Goal: Transaction & Acquisition: Book appointment/travel/reservation

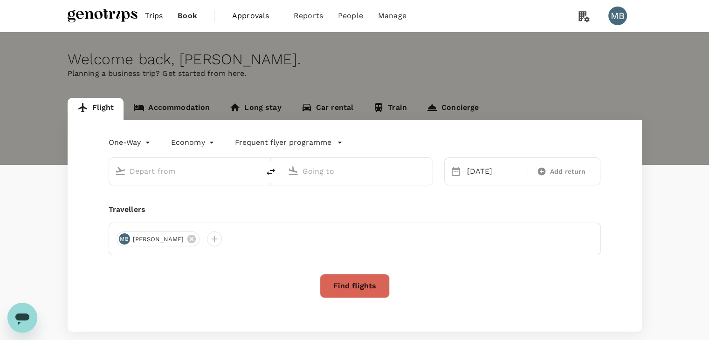
type input "Kuala Lumpur Intl ([GEOGRAPHIC_DATA])"
type input "Guangzhou Baiyun Intl (CAN)"
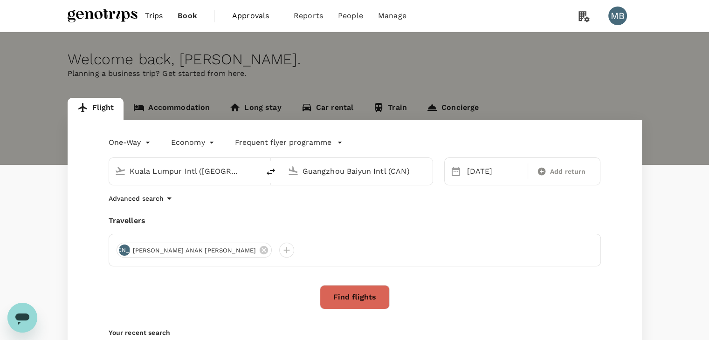
click at [239, 173] on input "Kuala Lumpur Intl ([GEOGRAPHIC_DATA])" at bounding box center [185, 171] width 110 height 14
click at [245, 205] on p "Kuching Intl" at bounding box center [199, 207] width 164 height 9
type input "Kuching Intl (KCH)"
click at [340, 174] on input "Guangzhou Baiyun Intl (CAN)" at bounding box center [358, 171] width 110 height 14
click at [346, 204] on p "Miri Intl" at bounding box center [372, 207] width 164 height 9
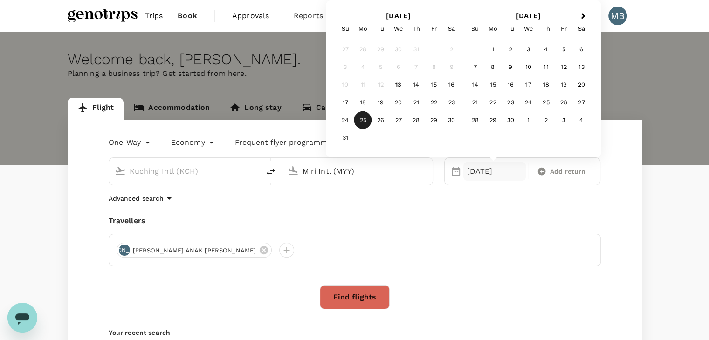
type input "Miri Intl (MYY)"
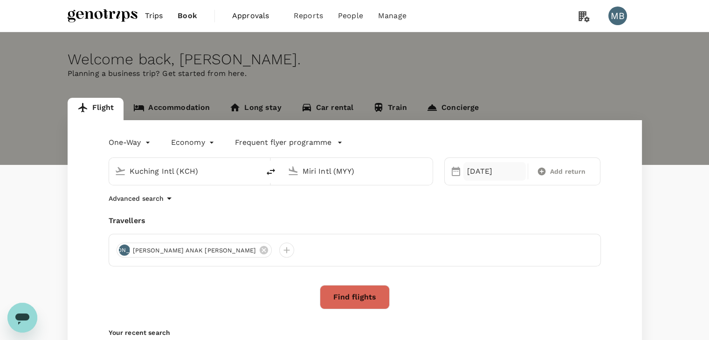
click at [480, 171] on div "[DATE]" at bounding box center [494, 171] width 62 height 19
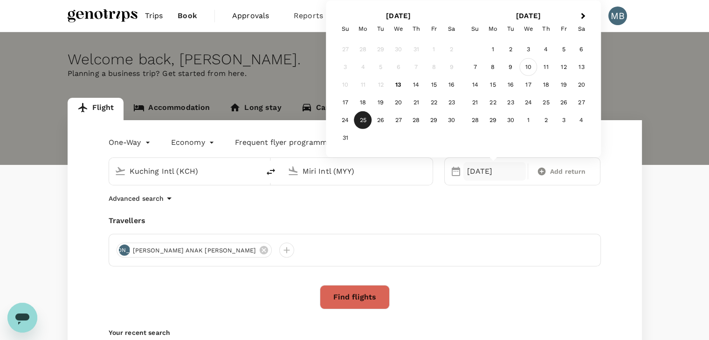
click at [527, 66] on div "10" at bounding box center [528, 67] width 18 height 18
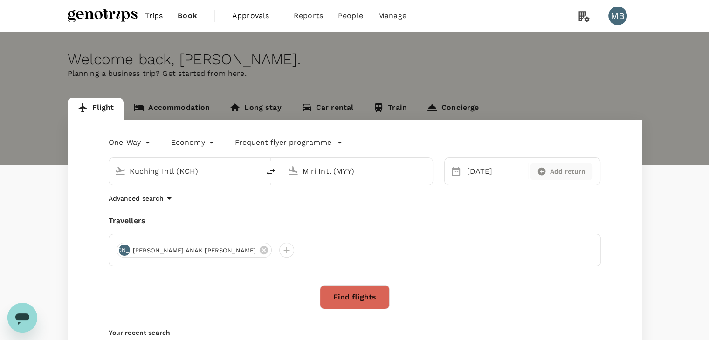
click at [547, 173] on div "Add return" at bounding box center [561, 172] width 55 height 10
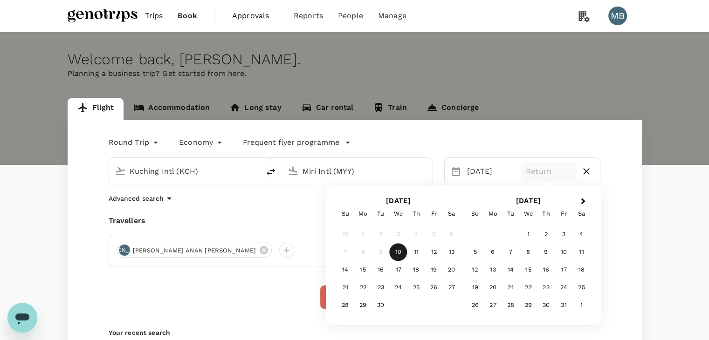
type input "roundtrip"
click at [428, 248] on div "12" at bounding box center [434, 253] width 18 height 18
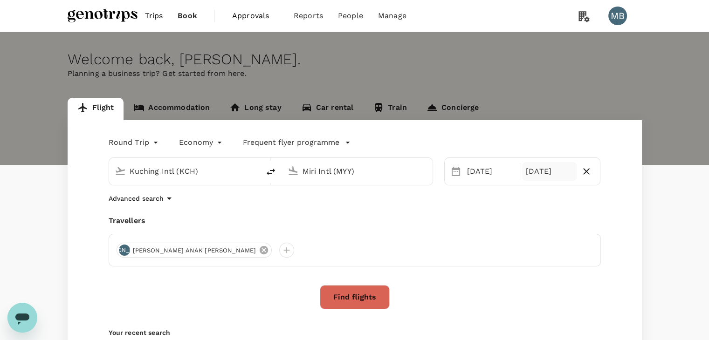
click at [260, 249] on icon at bounding box center [264, 250] width 8 height 8
click at [122, 251] on div at bounding box center [124, 250] width 15 height 15
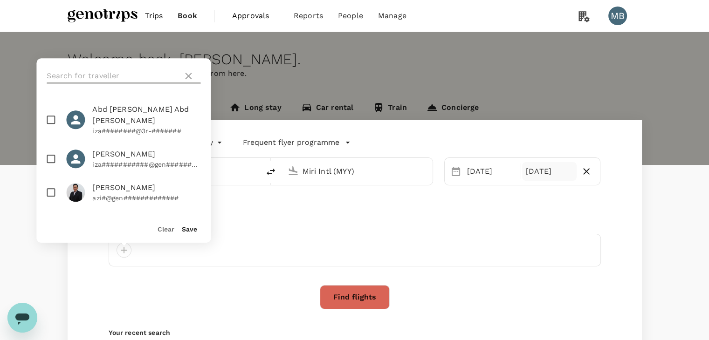
drag, startPoint x: 116, startPoint y: 76, endPoint x: 127, endPoint y: 83, distance: 12.8
click at [116, 75] on input "text" at bounding box center [113, 76] width 132 height 15
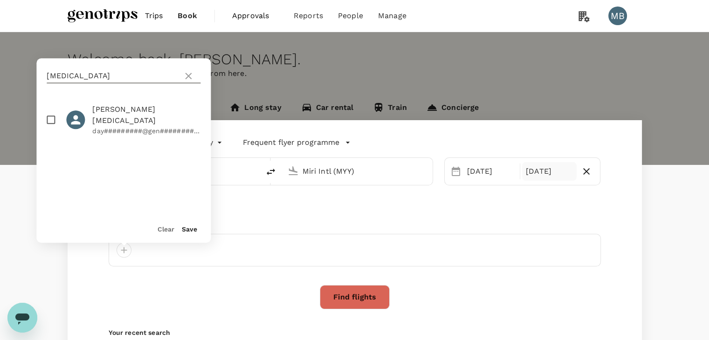
type input "[MEDICAL_DATA]"
click at [48, 118] on input "checkbox" at bounding box center [51, 120] width 20 height 20
checkbox input "true"
click at [192, 230] on button "Save" at bounding box center [189, 229] width 15 height 7
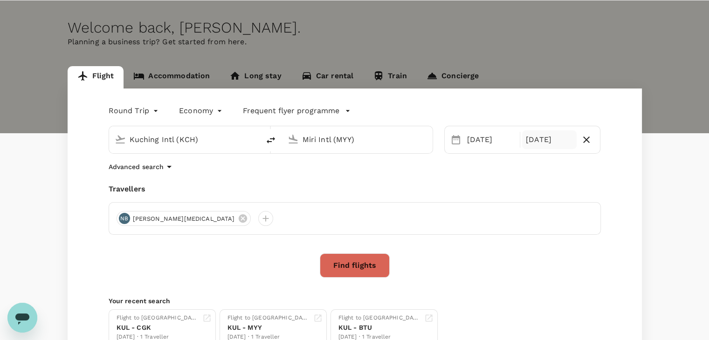
scroll to position [47, 0]
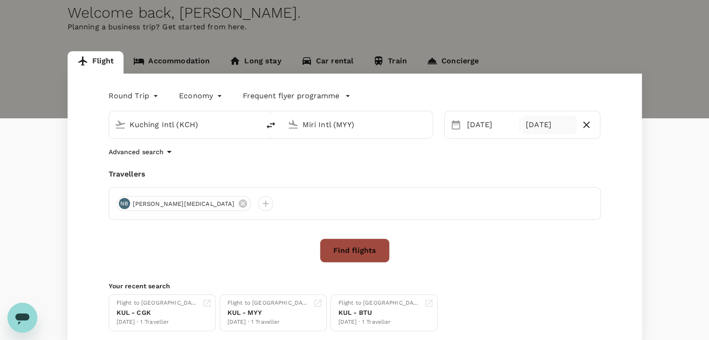
click at [339, 246] on button "Find flights" at bounding box center [355, 251] width 70 height 24
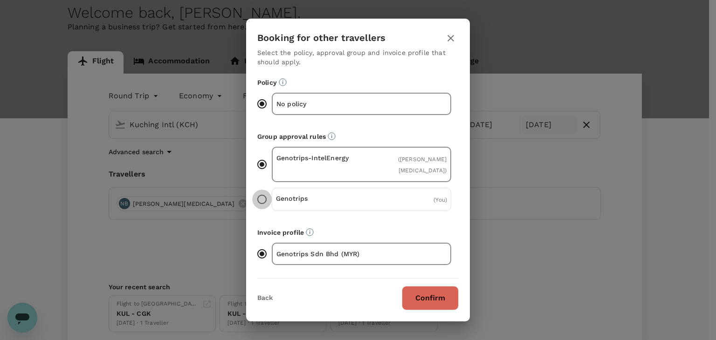
click at [260, 199] on input "Genotrips ( You )" at bounding box center [262, 200] width 20 height 20
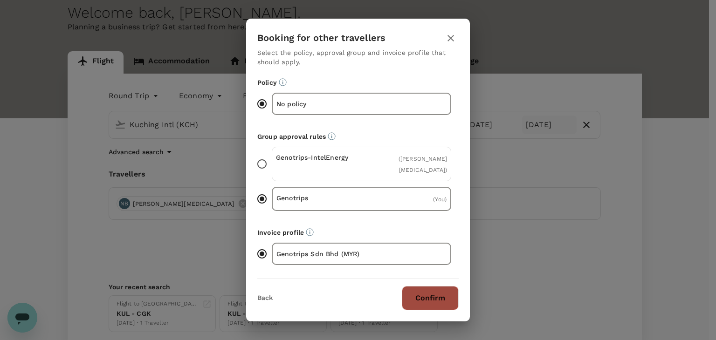
click at [418, 299] on button "Confirm" at bounding box center [430, 298] width 57 height 24
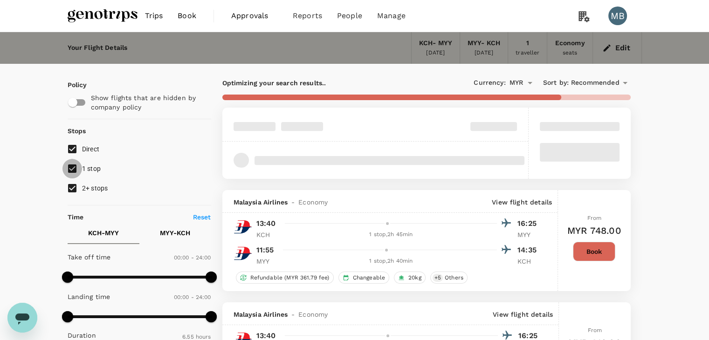
click at [68, 168] on input "1 stop" at bounding box center [72, 169] width 20 height 20
checkbox input "false"
type input "610"
click at [70, 183] on input "2+ stops" at bounding box center [72, 189] width 20 height 20
checkbox input "false"
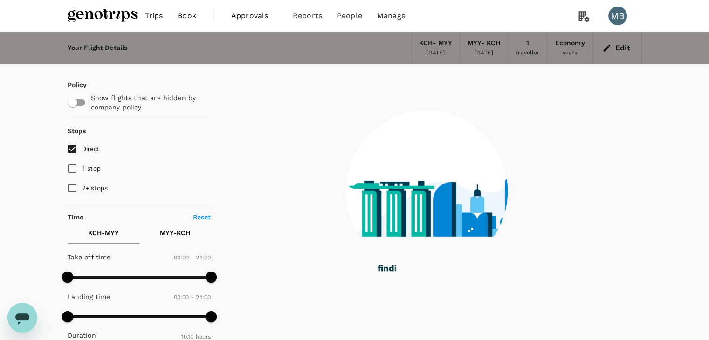
checkbox input "false"
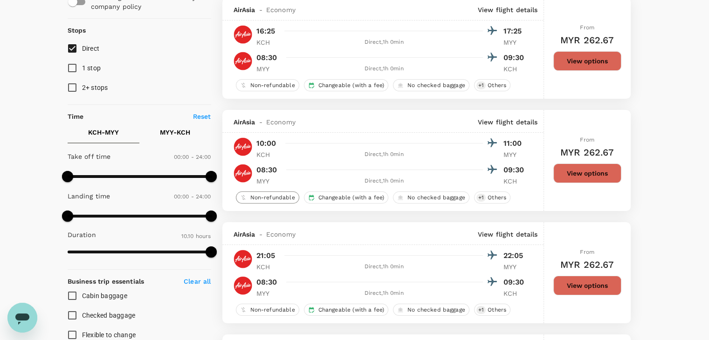
scroll to position [91, 0]
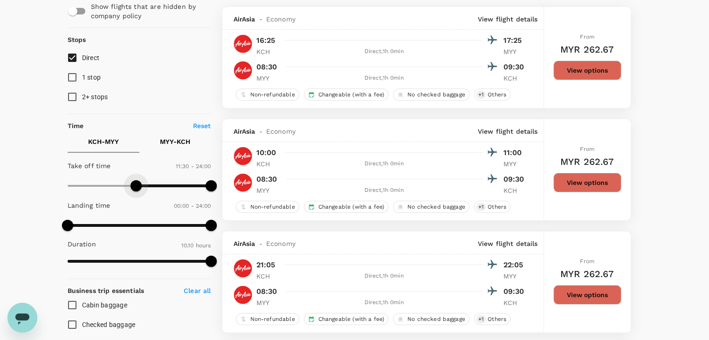
type input "720"
drag, startPoint x: 69, startPoint y: 181, endPoint x: 139, endPoint y: 183, distance: 70.4
click at [139, 183] on span at bounding box center [139, 185] width 11 height 11
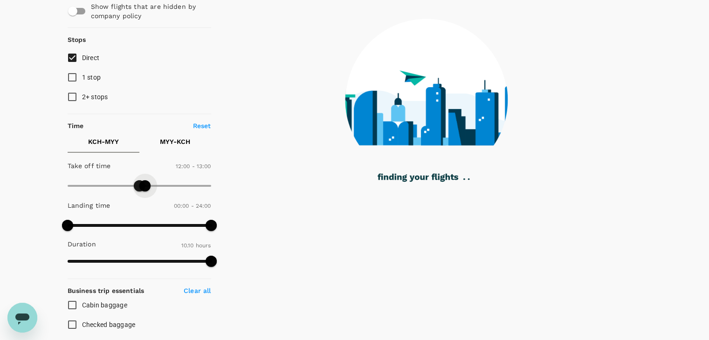
type input "810"
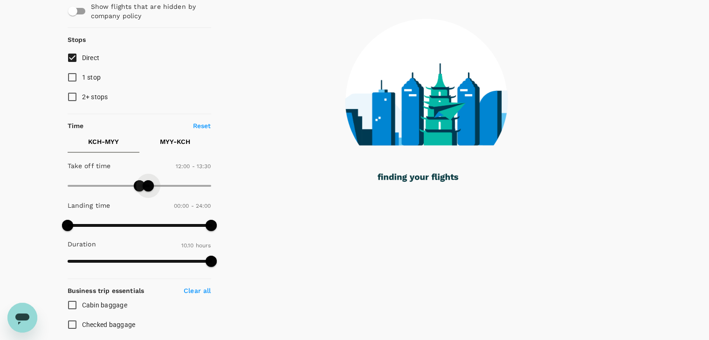
drag, startPoint x: 207, startPoint y: 180, endPoint x: 147, endPoint y: 187, distance: 61.0
click at [147, 187] on span at bounding box center [148, 185] width 11 height 11
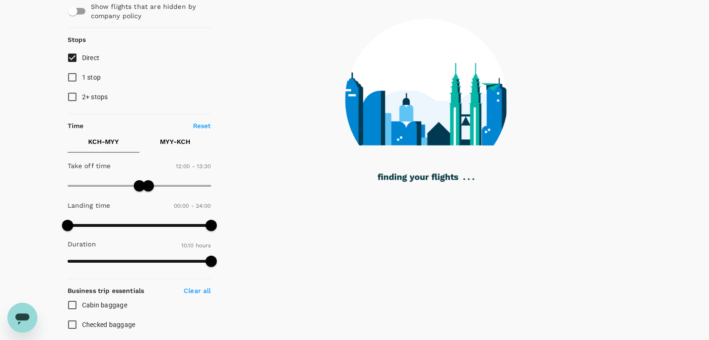
click at [166, 140] on p "MYY - KCH" at bounding box center [175, 141] width 30 height 9
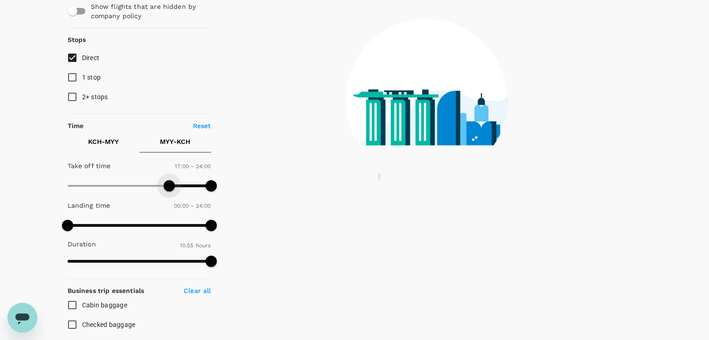
type input "1050"
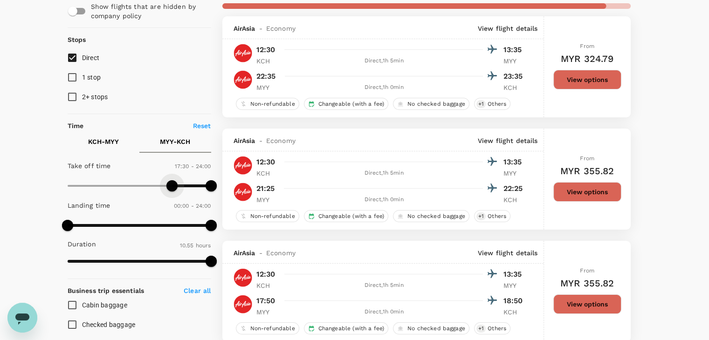
drag, startPoint x: 71, startPoint y: 185, endPoint x: 171, endPoint y: 186, distance: 99.8
click at [171, 186] on span at bounding box center [171, 185] width 11 height 11
type input "1110"
drag, startPoint x: 208, startPoint y: 182, endPoint x: 178, endPoint y: 182, distance: 30.3
click at [178, 182] on span at bounding box center [178, 185] width 11 height 11
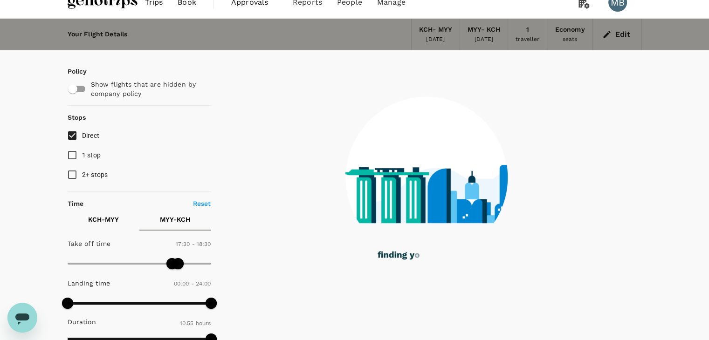
scroll to position [0, 0]
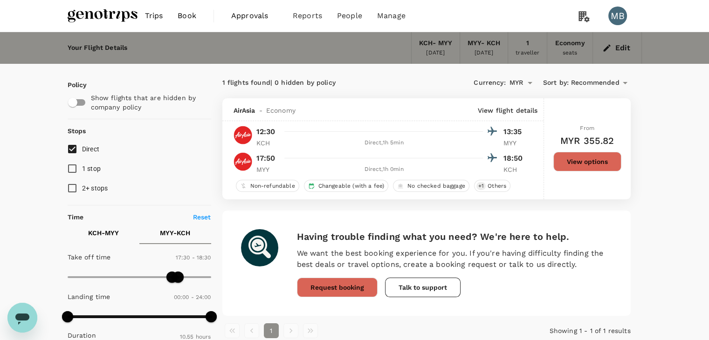
click at [103, 21] on img at bounding box center [103, 16] width 70 height 21
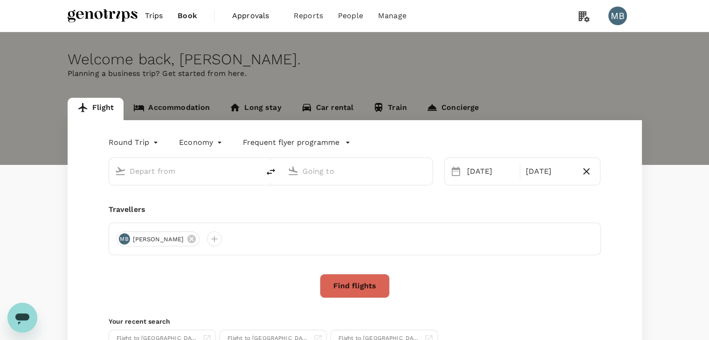
type input "Kuching Intl (KCH)"
type input "Miri Intl (MYY)"
type input "Kuching Intl (KCH)"
type input "Miri Intl (MYY)"
